Goal: Browse casually

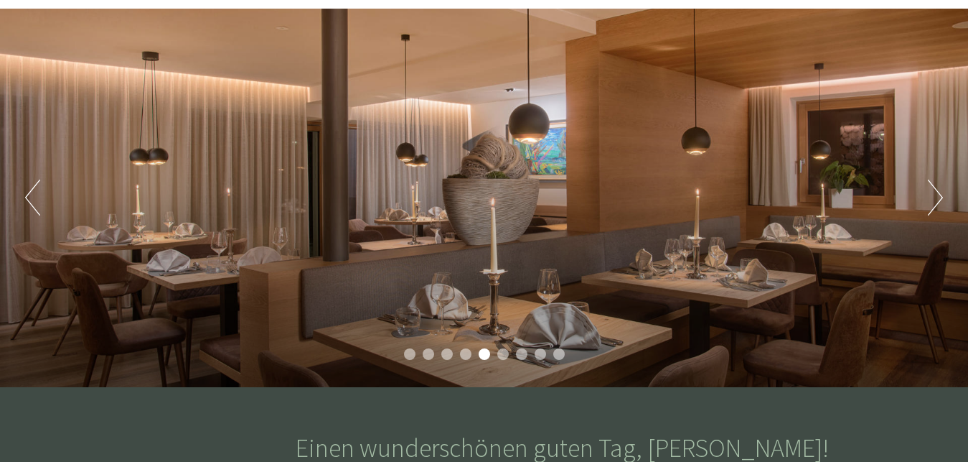
scroll to position [121, 0]
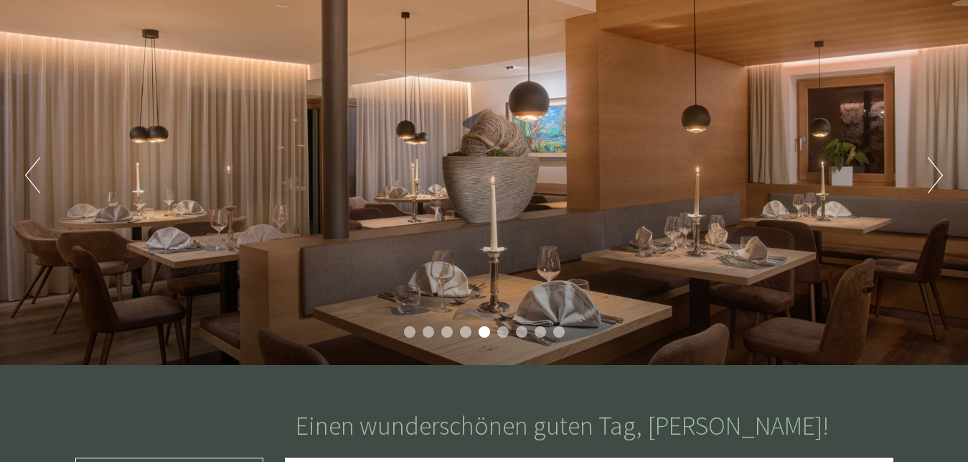
click at [929, 178] on button "Next" at bounding box center [935, 175] width 15 height 36
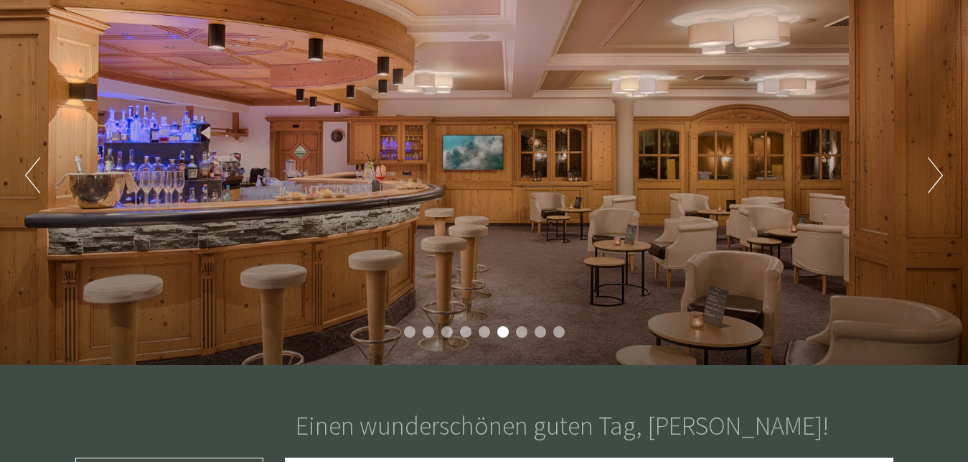
click at [929, 178] on button "Next" at bounding box center [935, 175] width 15 height 36
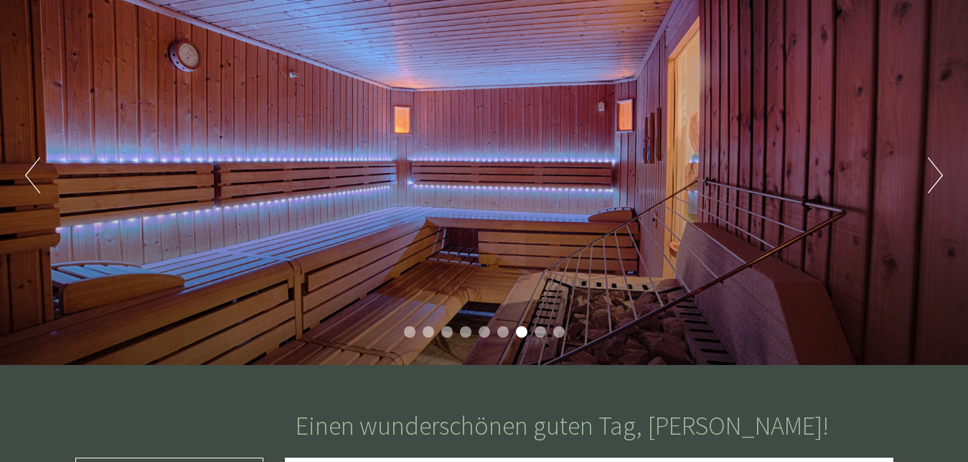
click at [929, 178] on button "Next" at bounding box center [935, 175] width 15 height 36
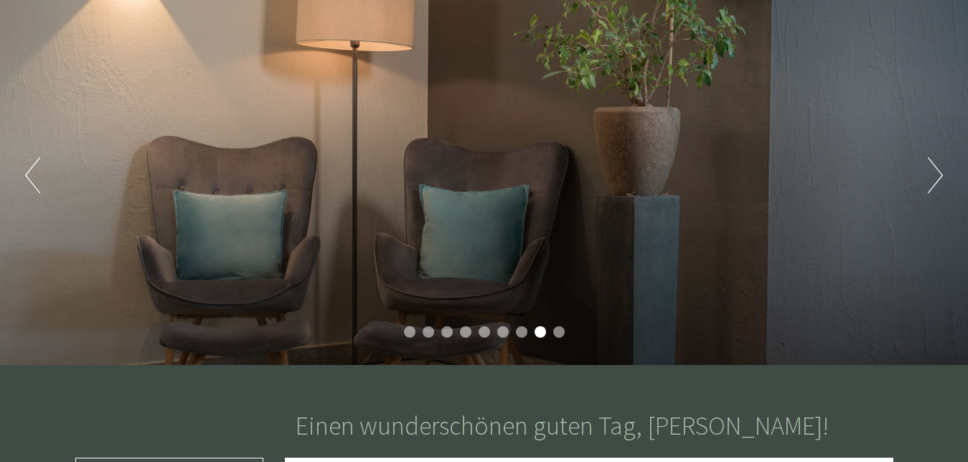
click at [929, 178] on button "Next" at bounding box center [935, 175] width 15 height 36
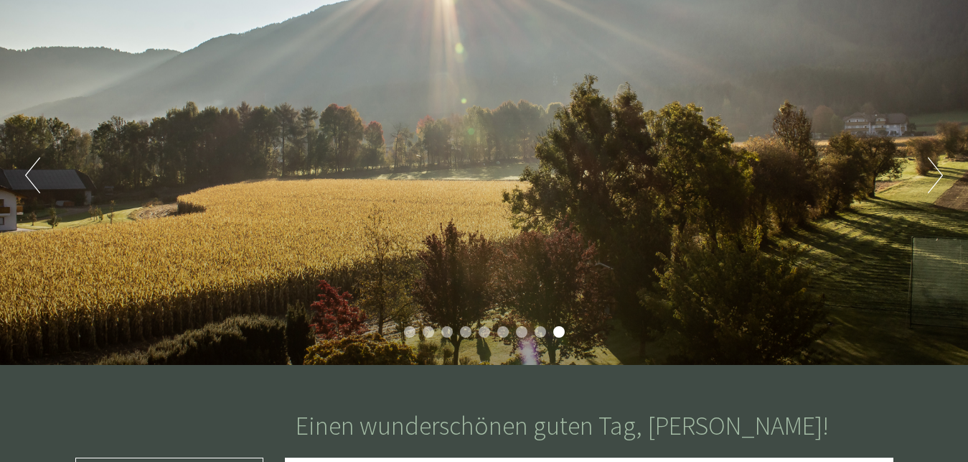
click at [929, 178] on button "Next" at bounding box center [935, 175] width 15 height 36
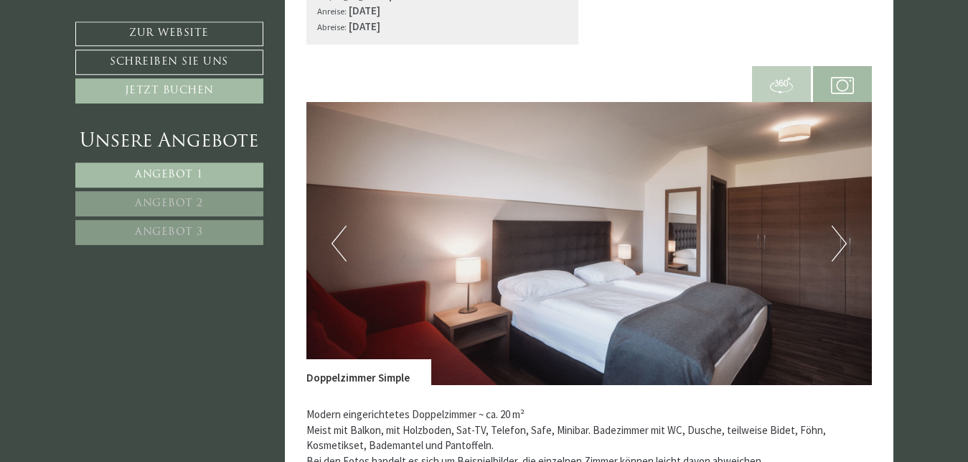
scroll to position [958, 0]
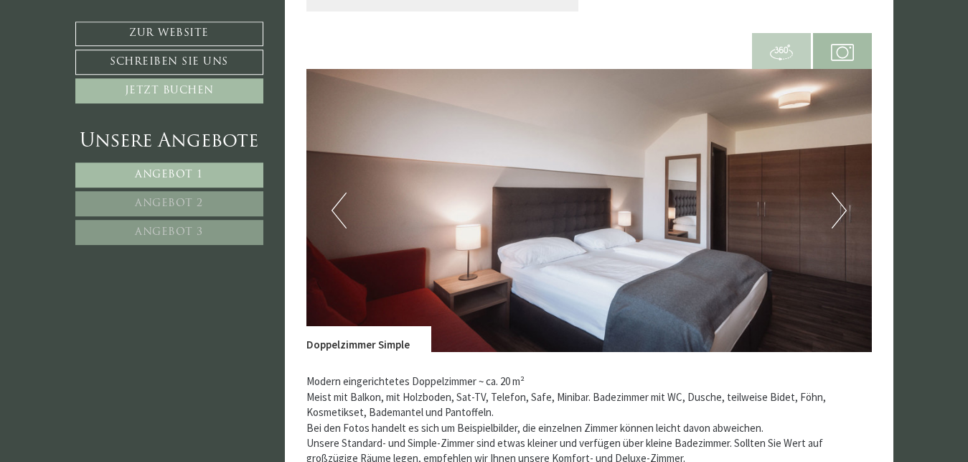
click at [842, 218] on button "Next" at bounding box center [839, 210] width 15 height 36
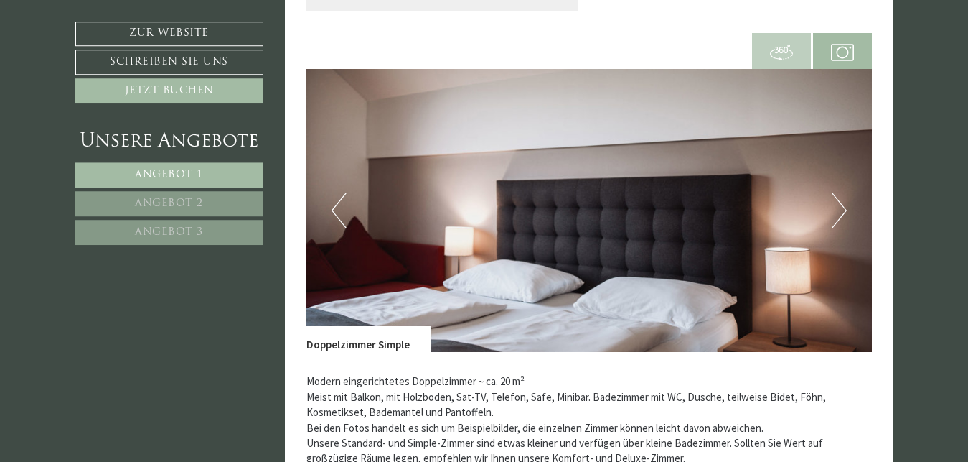
click at [842, 218] on button "Next" at bounding box center [839, 210] width 15 height 36
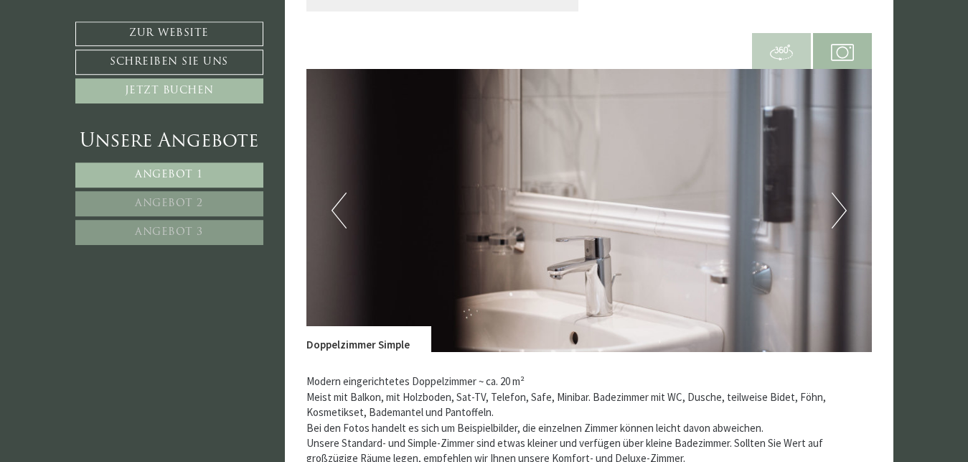
click at [842, 218] on button "Next" at bounding box center [839, 210] width 15 height 36
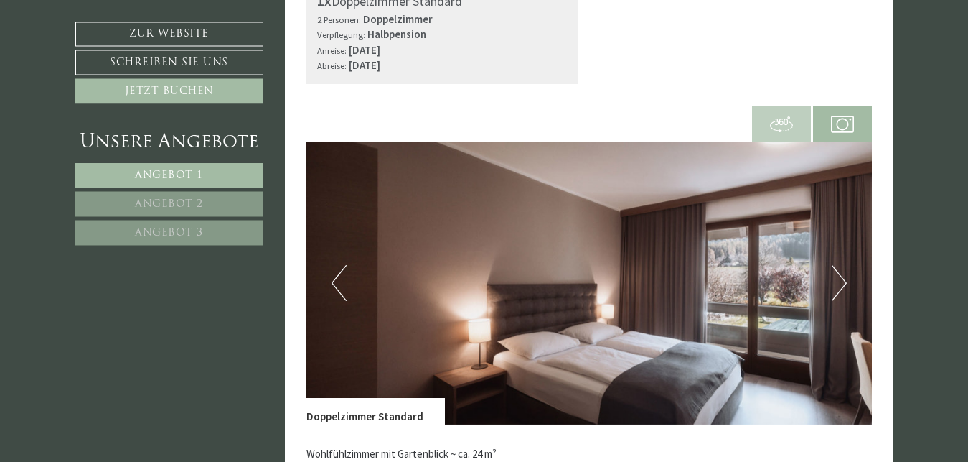
scroll to position [1905, 0]
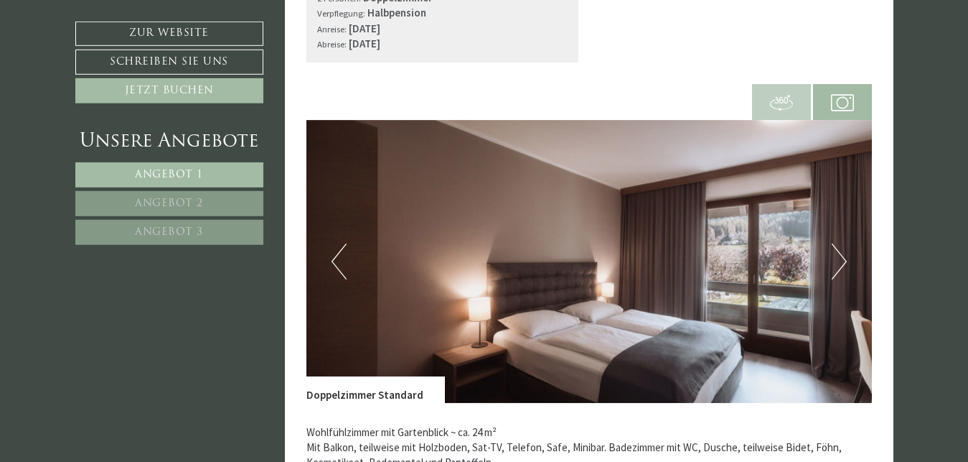
click at [839, 264] on button "Next" at bounding box center [839, 261] width 15 height 36
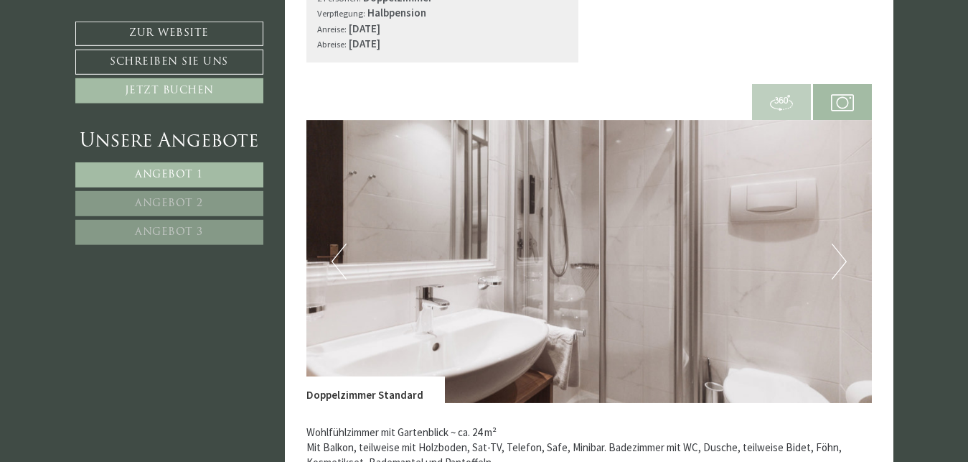
click at [839, 264] on button "Next" at bounding box center [839, 261] width 15 height 36
